Goal: Find specific page/section: Find specific page/section

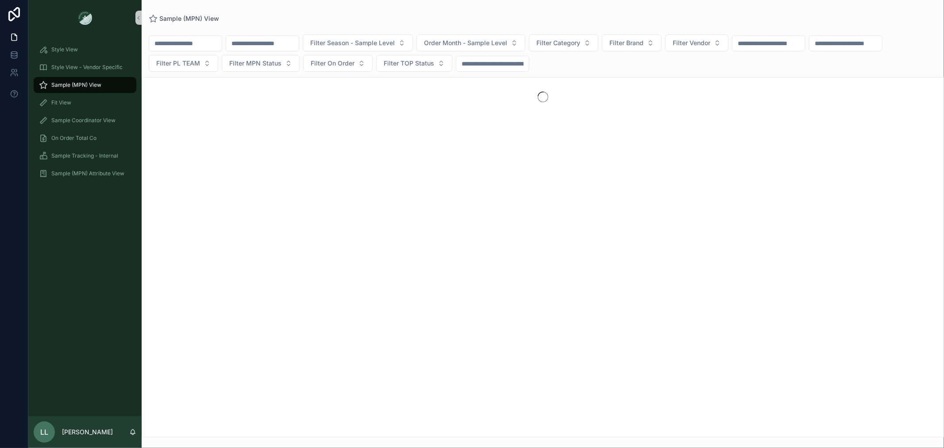
click at [276, 42] on input "scrollable content" at bounding box center [262, 43] width 73 height 12
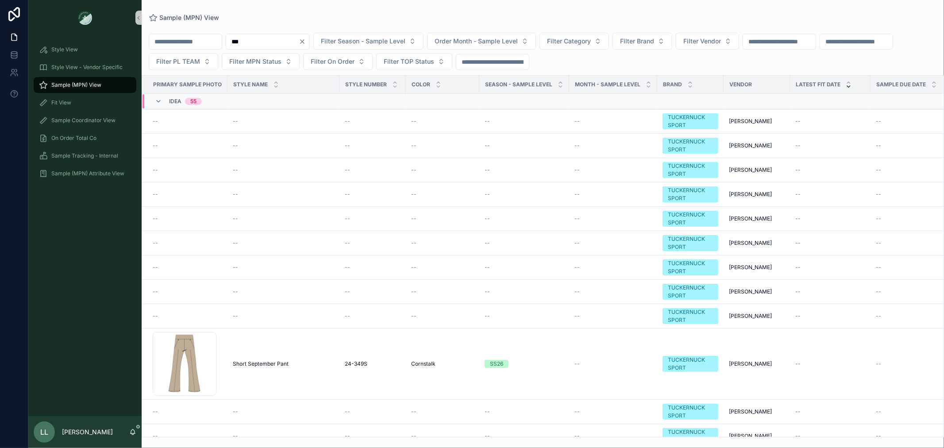
type input "***"
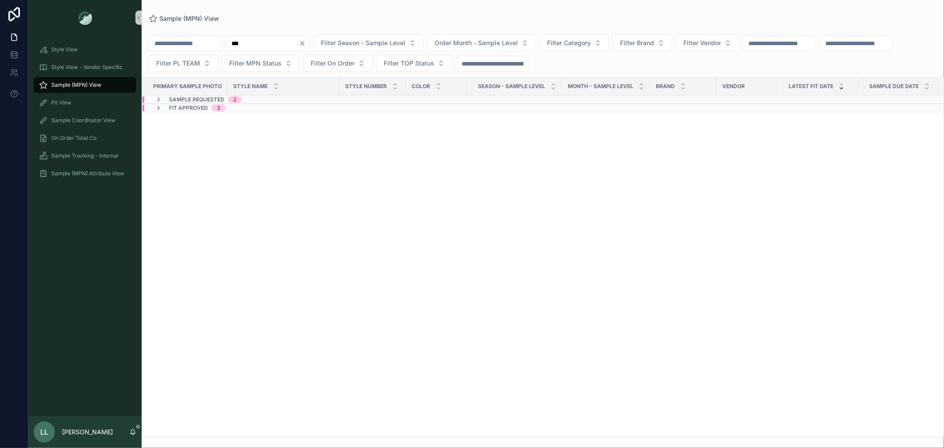
click at [289, 108] on div "Fit Approved 3" at bounding box center [274, 107] width 263 height 7
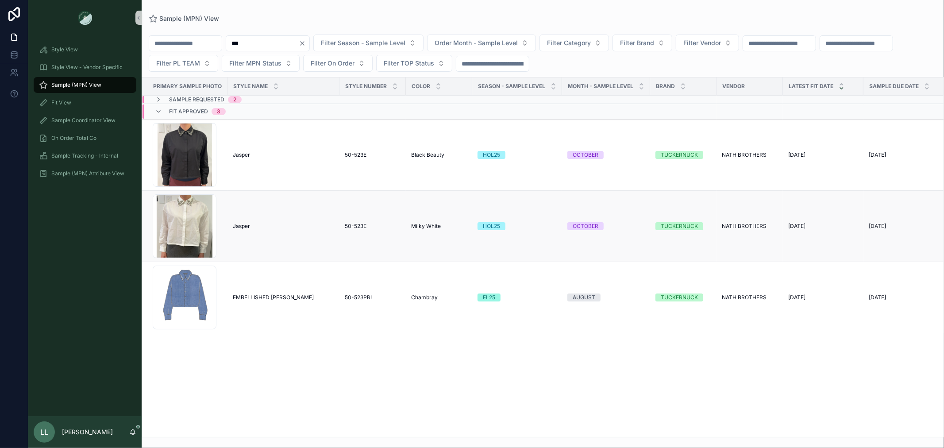
click at [268, 216] on td "[PERSON_NAME]" at bounding box center [284, 226] width 112 height 71
click at [234, 226] on span "Jasper" at bounding box center [241, 226] width 17 height 7
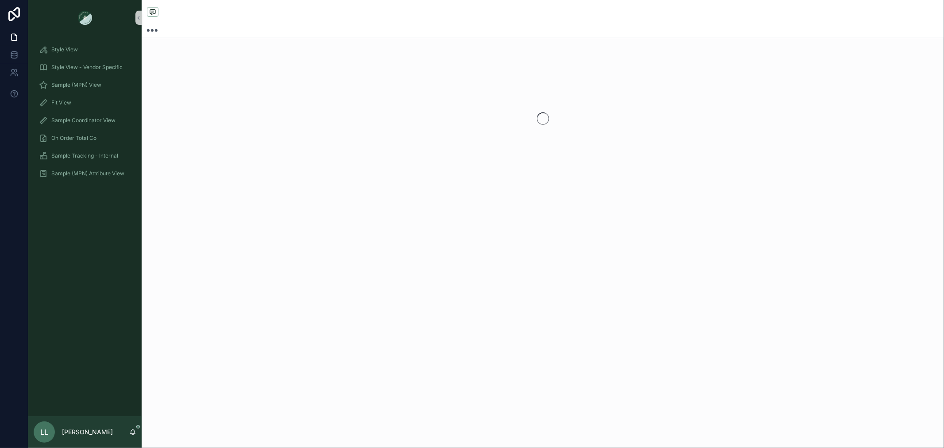
click at [234, 226] on div "scrollable content" at bounding box center [543, 122] width 802 height 245
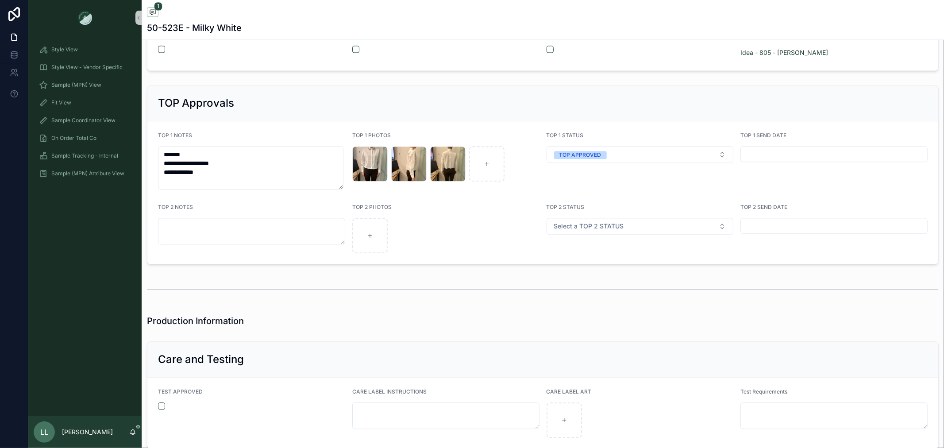
scroll to position [1572, 0]
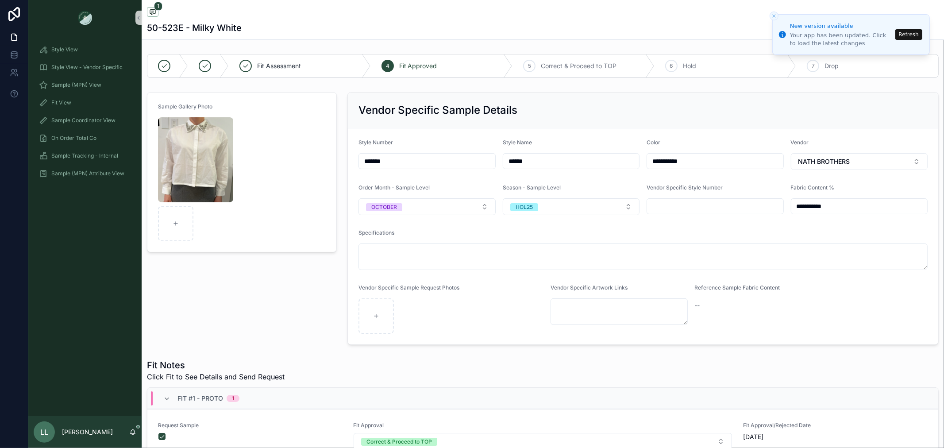
scroll to position [1572, 0]
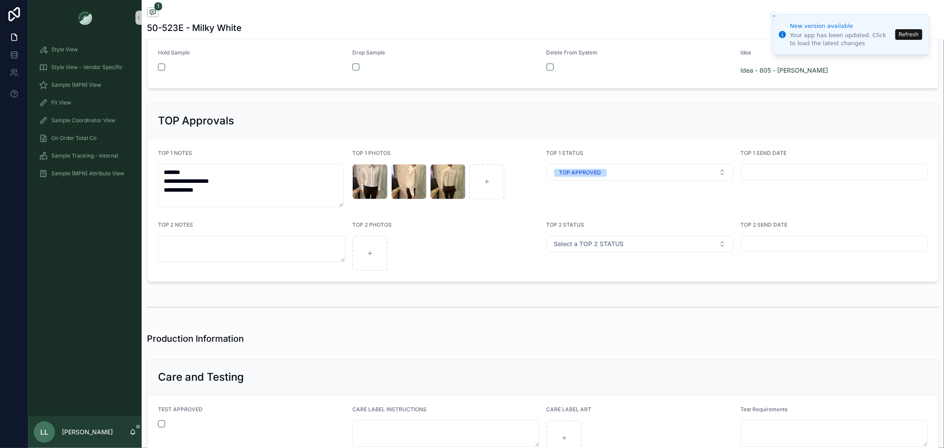
drag, startPoint x: 0, startPoint y: 0, endPoint x: 177, endPoint y: 86, distance: 197.0
click at [177, 86] on form "Hold Sample Drop Sample Delete From System Idea Idea - 805 - Jasper" at bounding box center [542, 64] width 791 height 50
click at [908, 36] on button "Refresh" at bounding box center [908, 34] width 27 height 11
